Goal: Obtain resource: Obtain resource

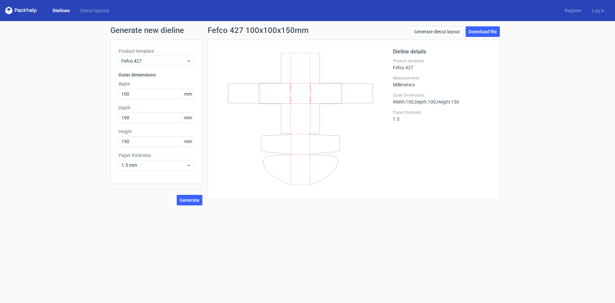
click at [65, 8] on link "Dielines" at bounding box center [61, 10] width 28 height 7
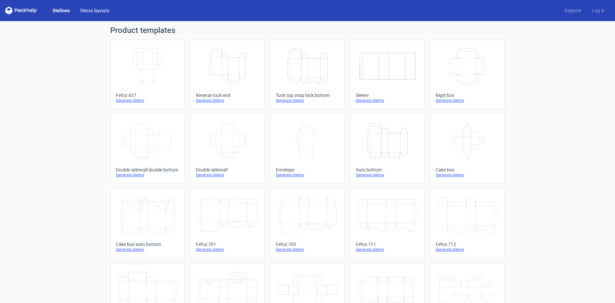
click at [100, 11] on link "Diecut layouts" at bounding box center [95, 10] width 40 height 7
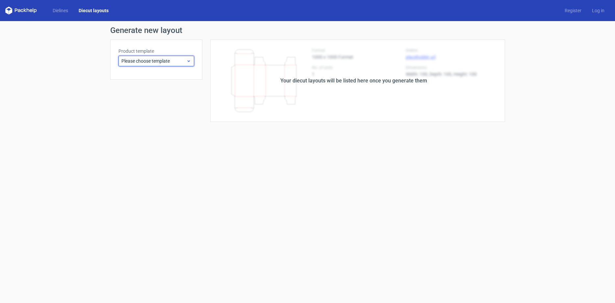
click at [160, 57] on div "Please choose template" at bounding box center [157, 61] width 76 height 11
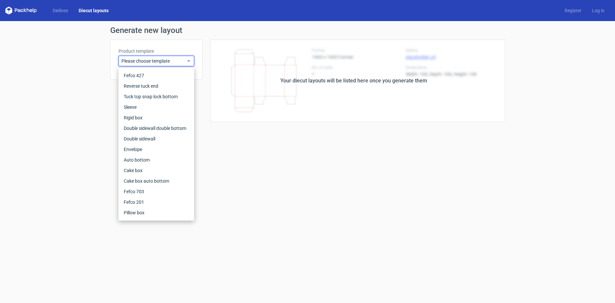
click at [160, 57] on div "Please choose template" at bounding box center [157, 61] width 76 height 11
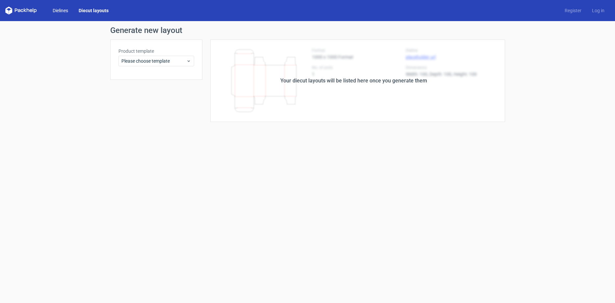
click at [55, 10] on link "Dielines" at bounding box center [60, 10] width 26 height 7
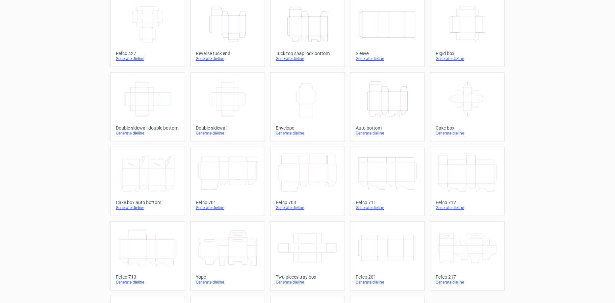
scroll to position [8, 0]
